Goal: Information Seeking & Learning: Find specific fact

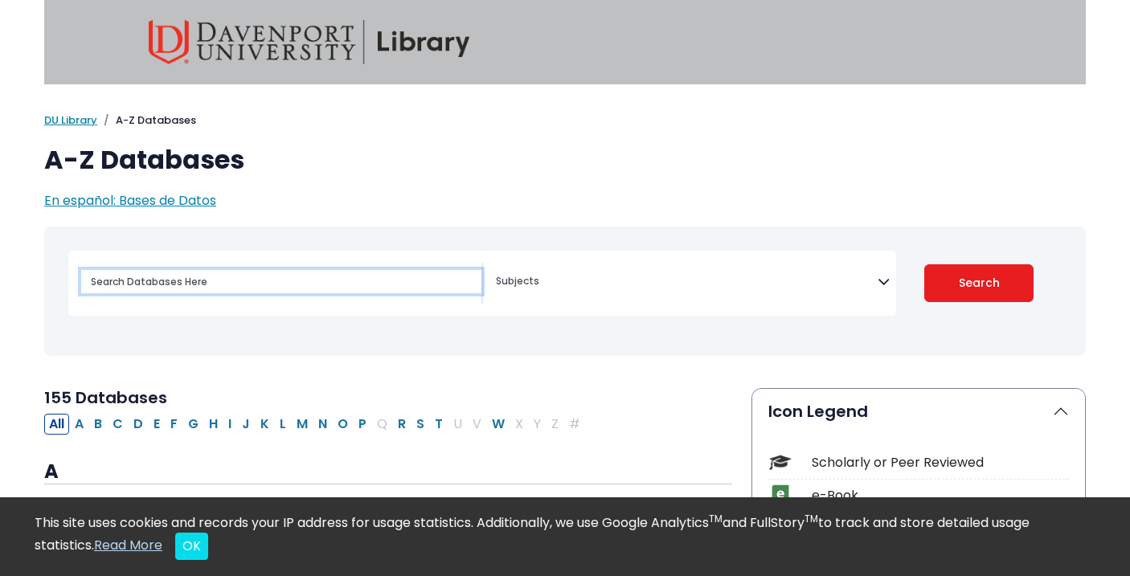
click at [211, 273] on input "Search database by title or keyword" at bounding box center [281, 281] width 400 height 23
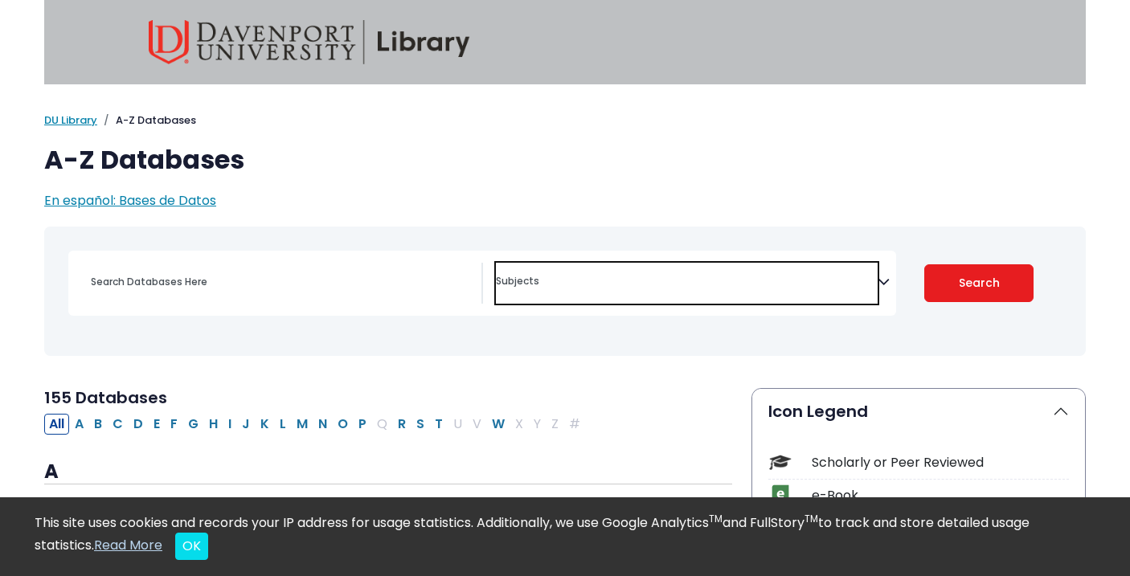
click at [550, 276] on span "Search filters" at bounding box center [687, 279] width 382 height 18
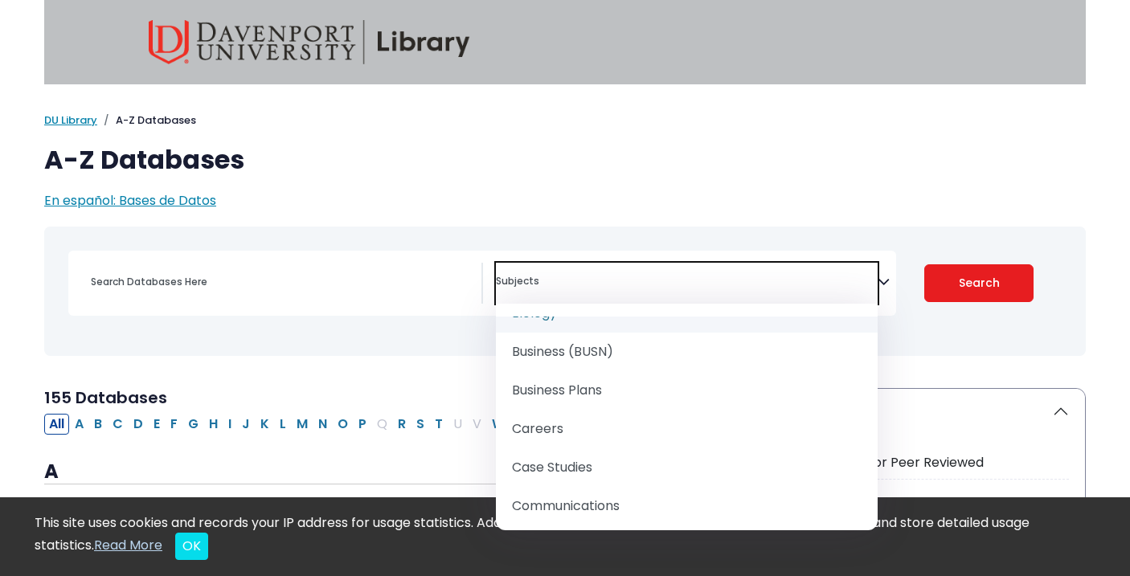
scroll to position [242, 0]
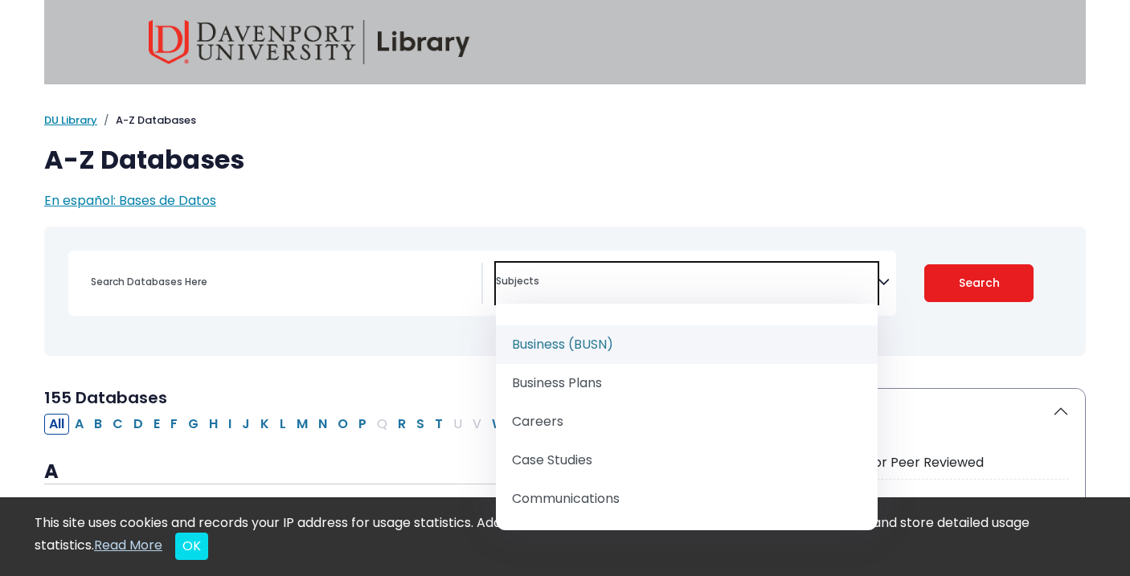
select select "219040"
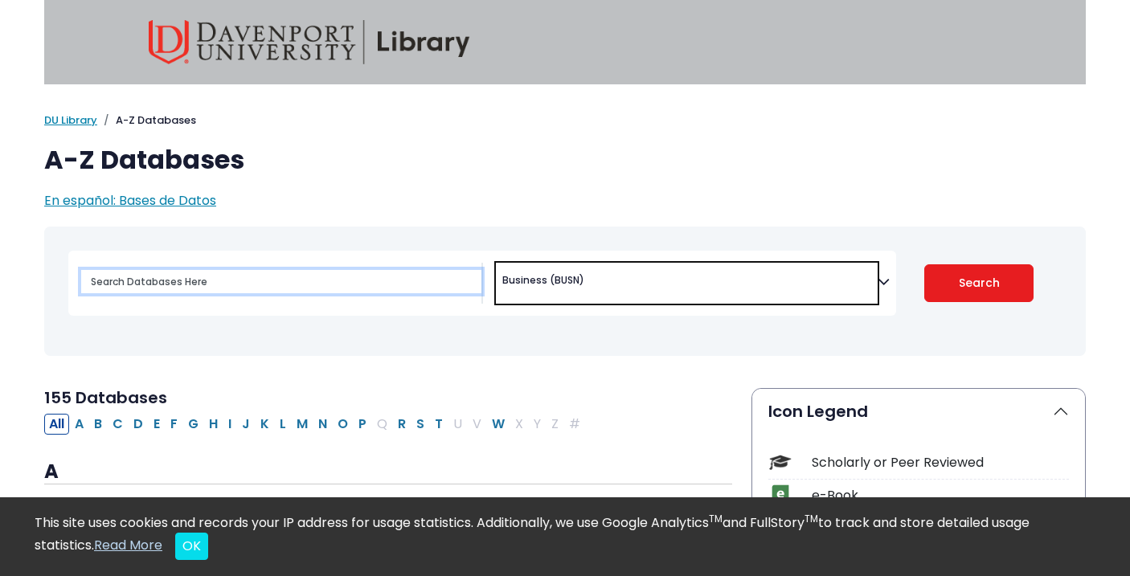
click at [255, 272] on input "Search database by title or keyword" at bounding box center [281, 281] width 400 height 23
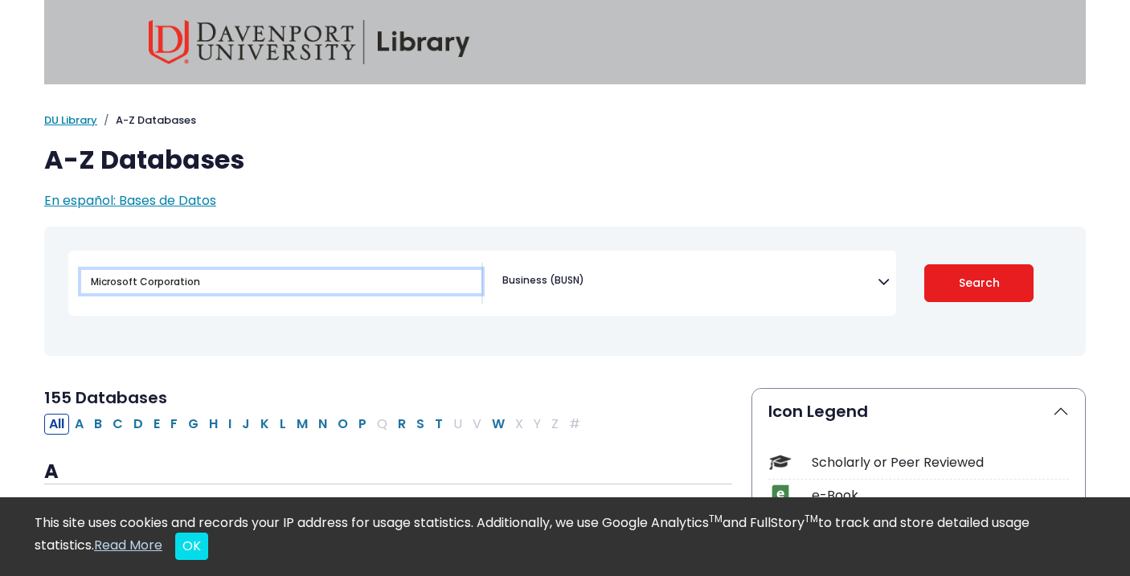
type input "Microsoft Corporation"
click at [924, 264] on button "Search" at bounding box center [979, 283] width 110 height 38
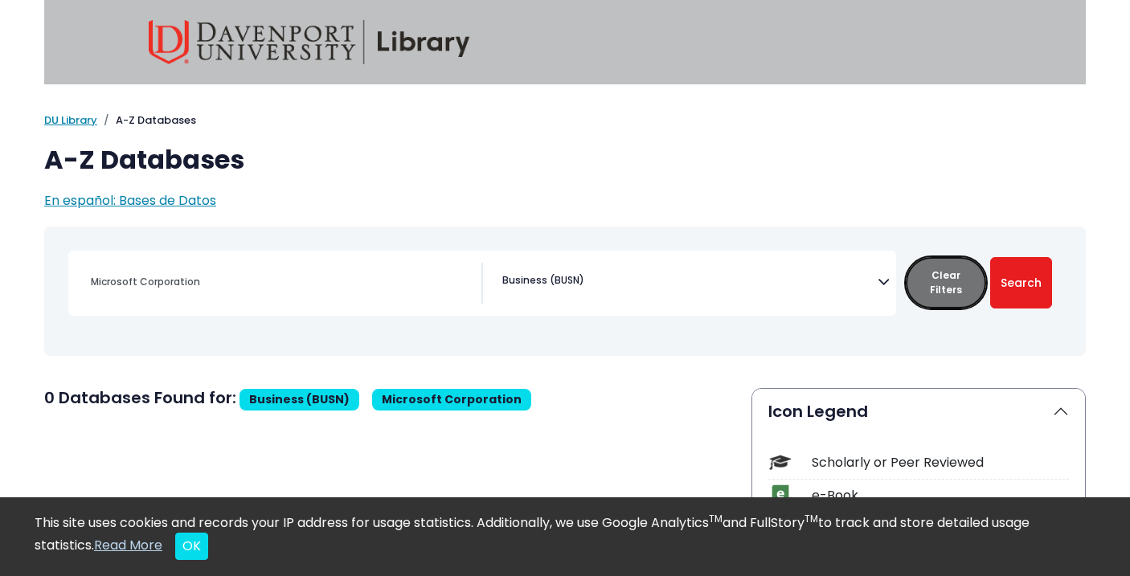
click at [937, 286] on button "Clear Filters" at bounding box center [946, 282] width 80 height 51
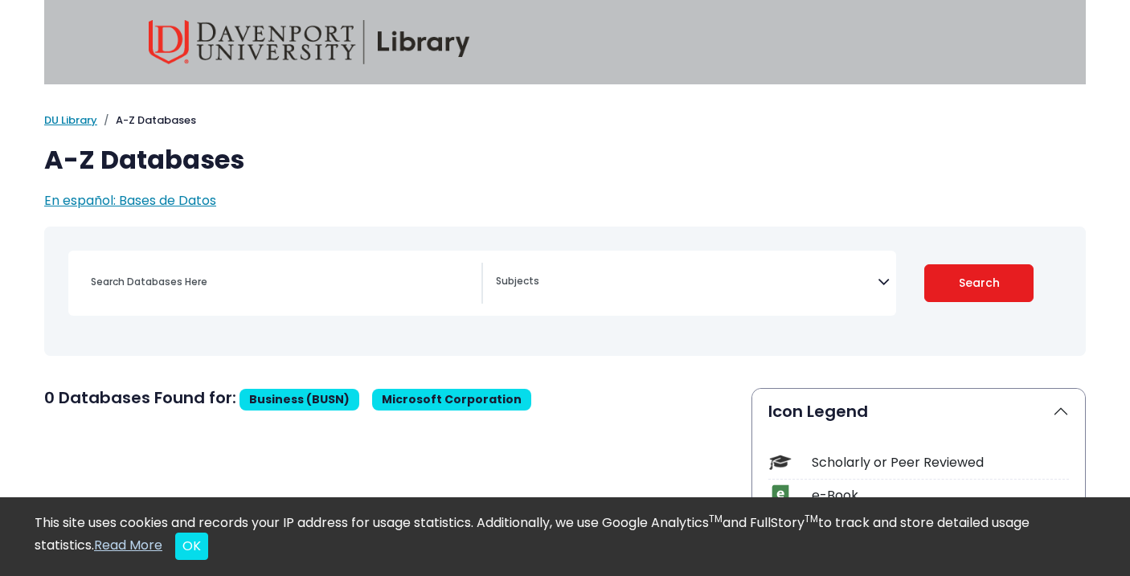
select select "Database Subject Filter"
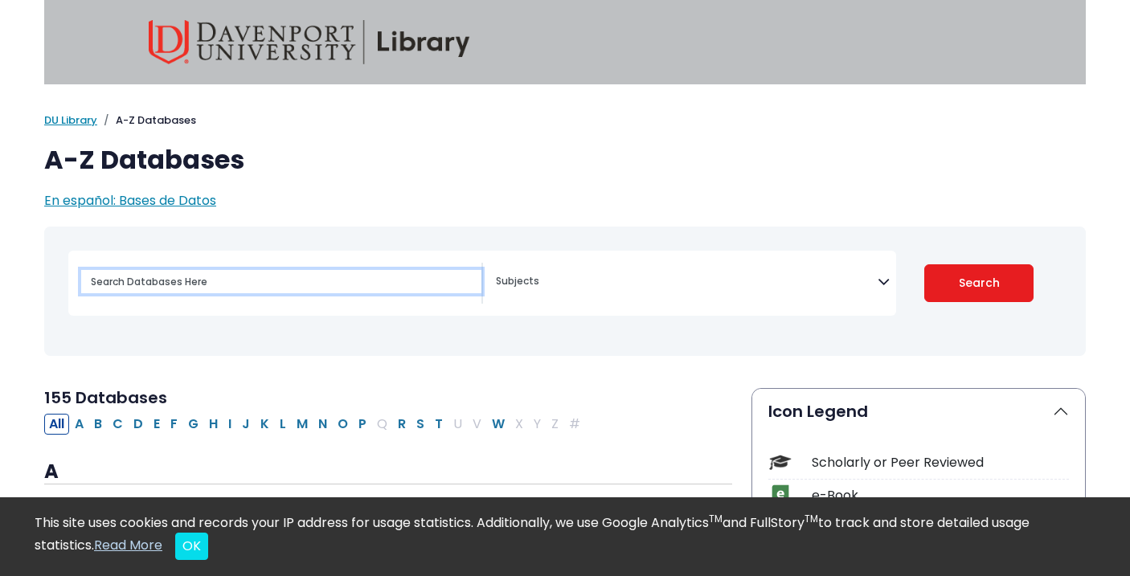
click at [243, 288] on input "Search database by title or keyword" at bounding box center [281, 281] width 400 height 23
type input "Microsoft Corporation"
click at [924, 264] on button "Search" at bounding box center [979, 283] width 110 height 38
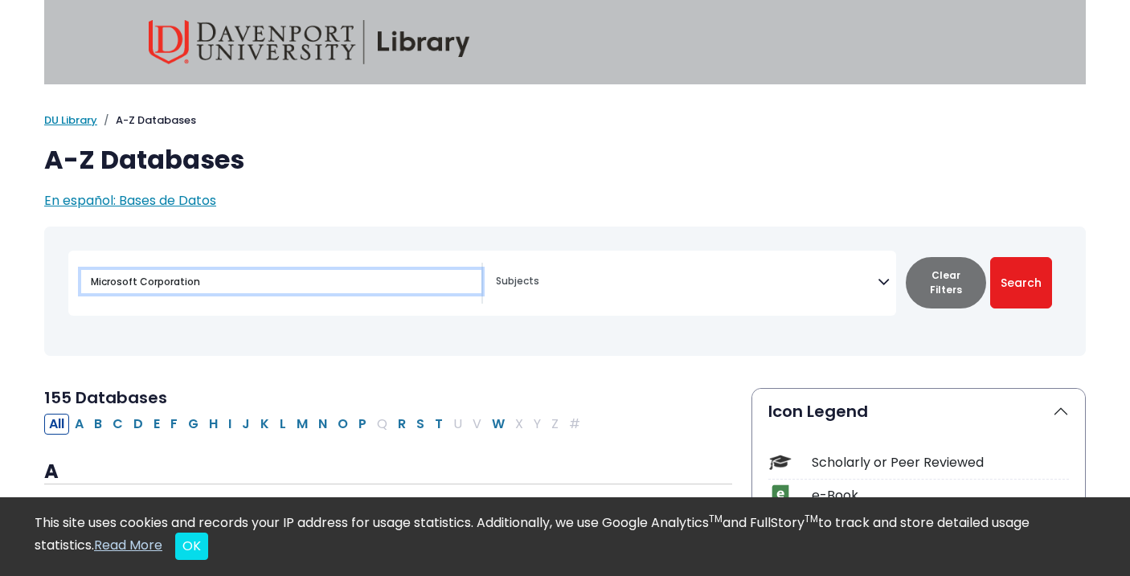
select select "Database Subject Filter"
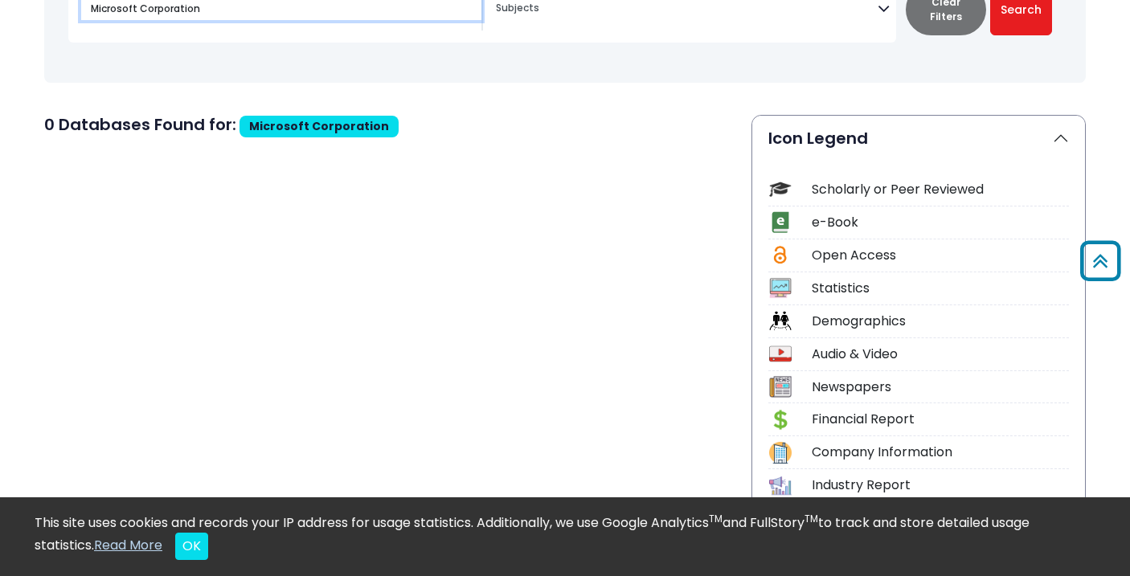
scroll to position [334, 0]
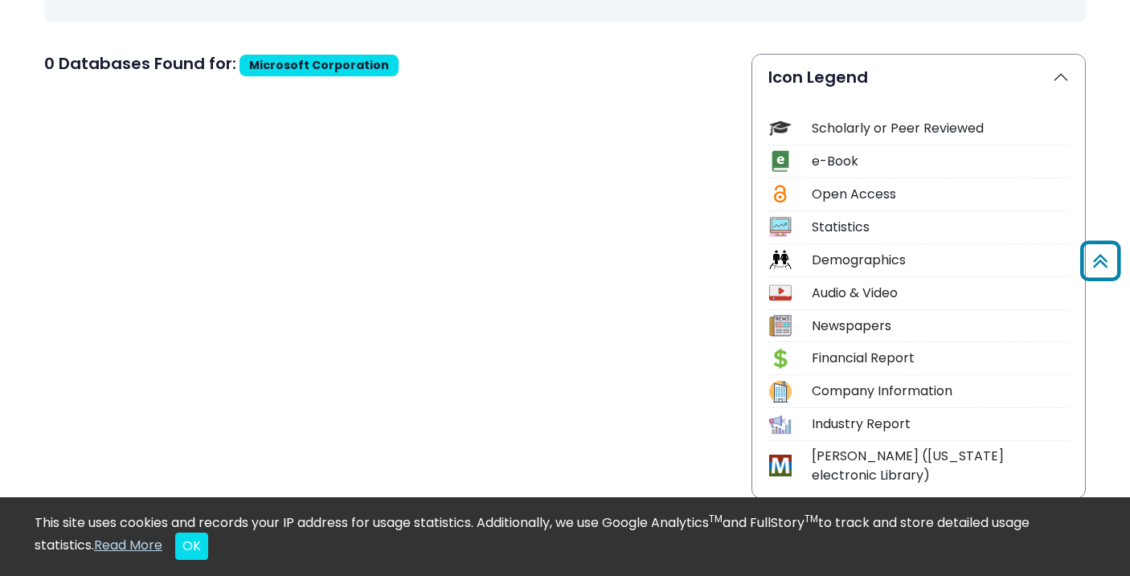
click at [802, 235] on div "Statistics" at bounding box center [918, 230] width 301 height 28
click at [820, 234] on div "Statistics" at bounding box center [940, 227] width 257 height 19
click at [775, 222] on img at bounding box center [780, 227] width 22 height 22
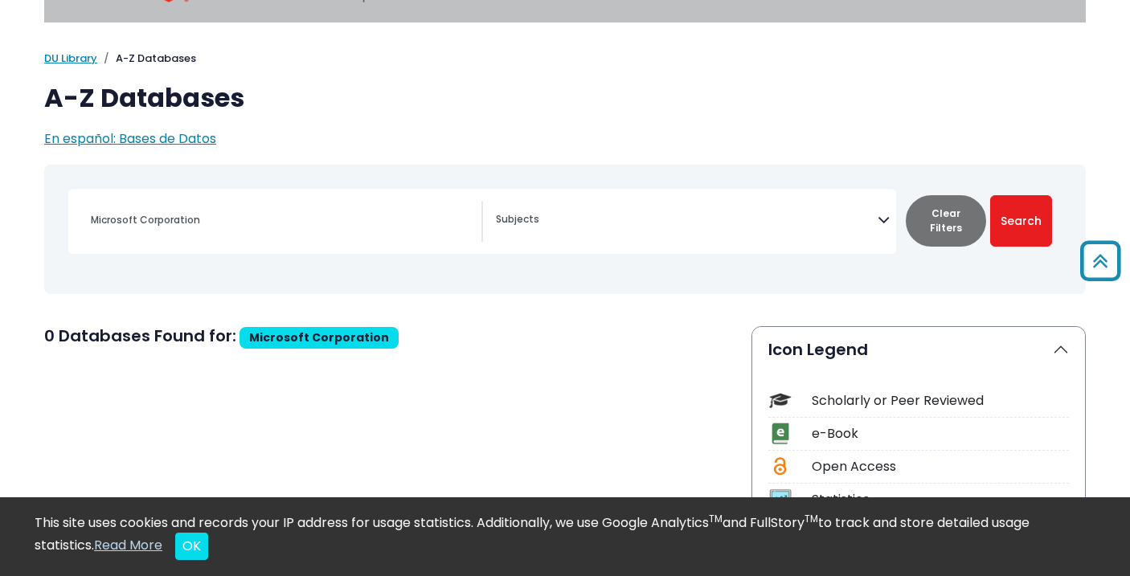
scroll to position [0, 0]
